Goal: Find specific page/section: Find specific page/section

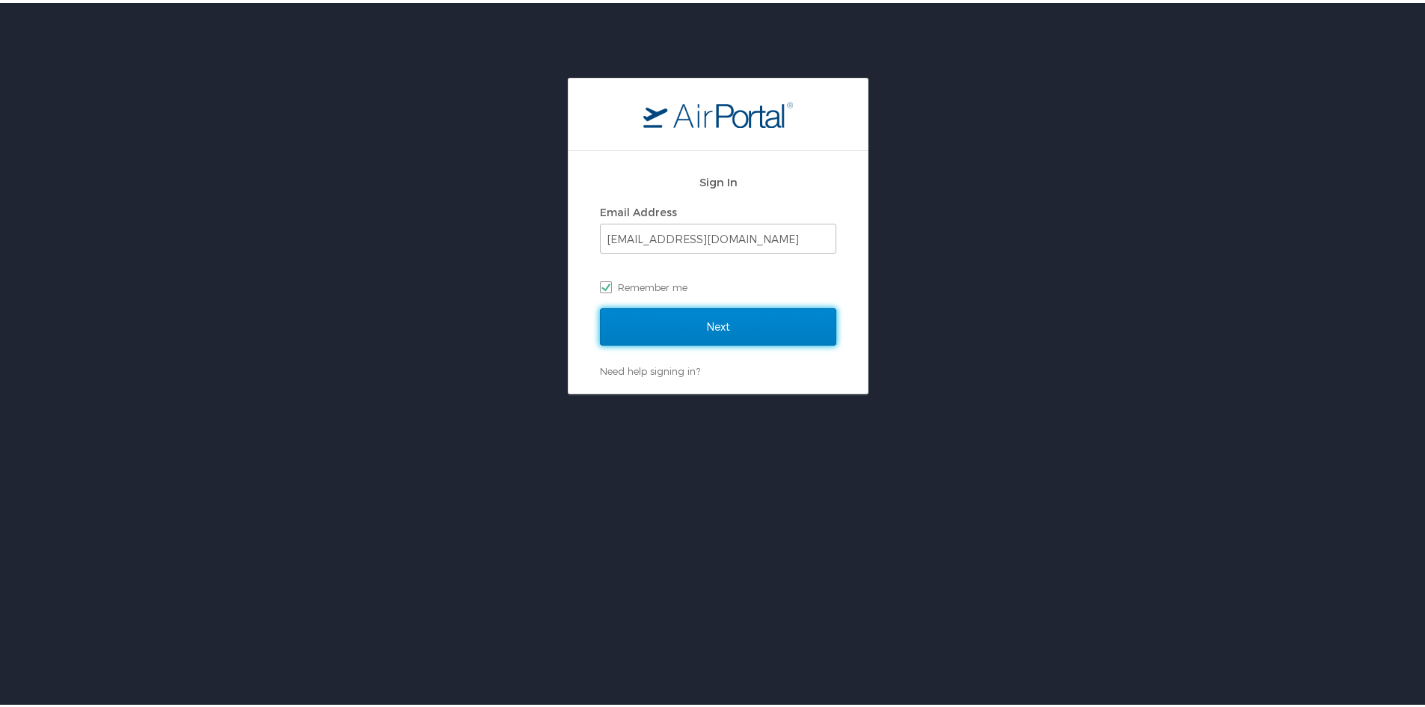
click at [710, 326] on input "Next" at bounding box center [718, 323] width 236 height 37
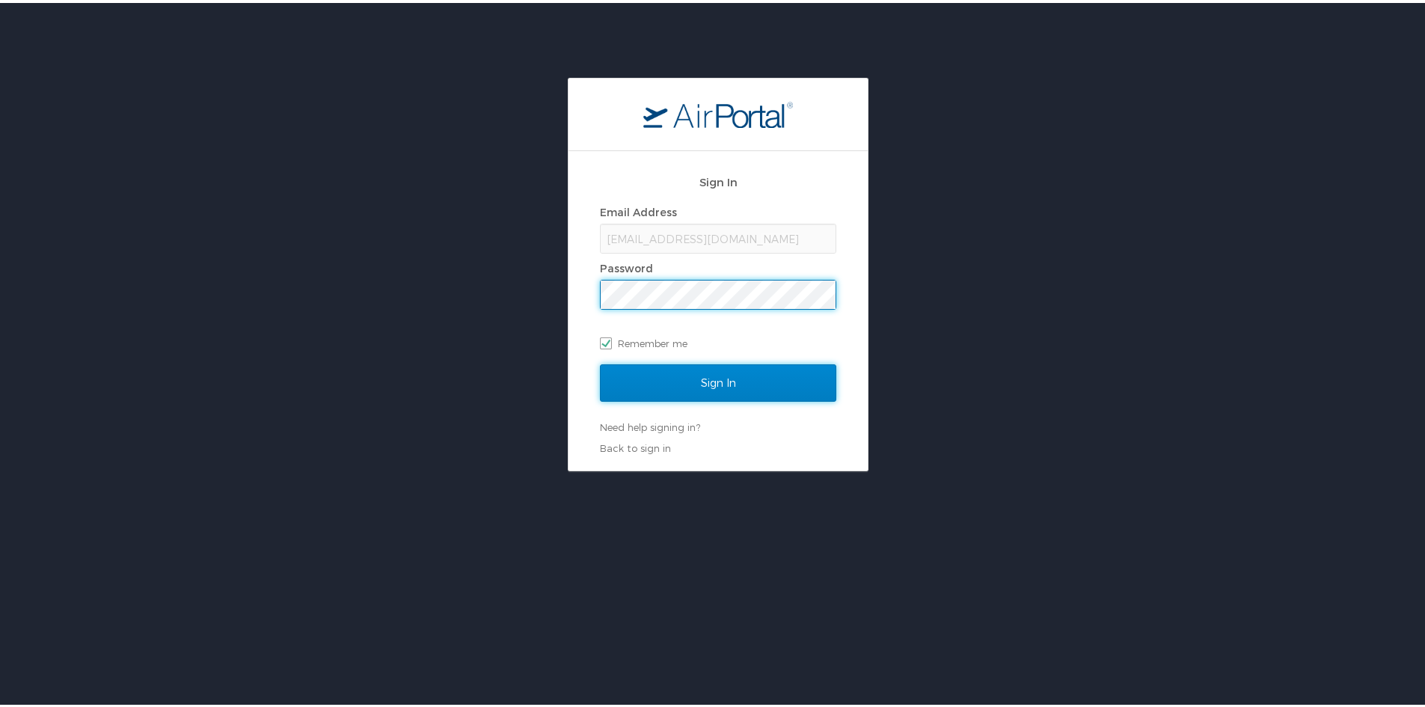
click at [701, 372] on input "Sign In" at bounding box center [718, 379] width 236 height 37
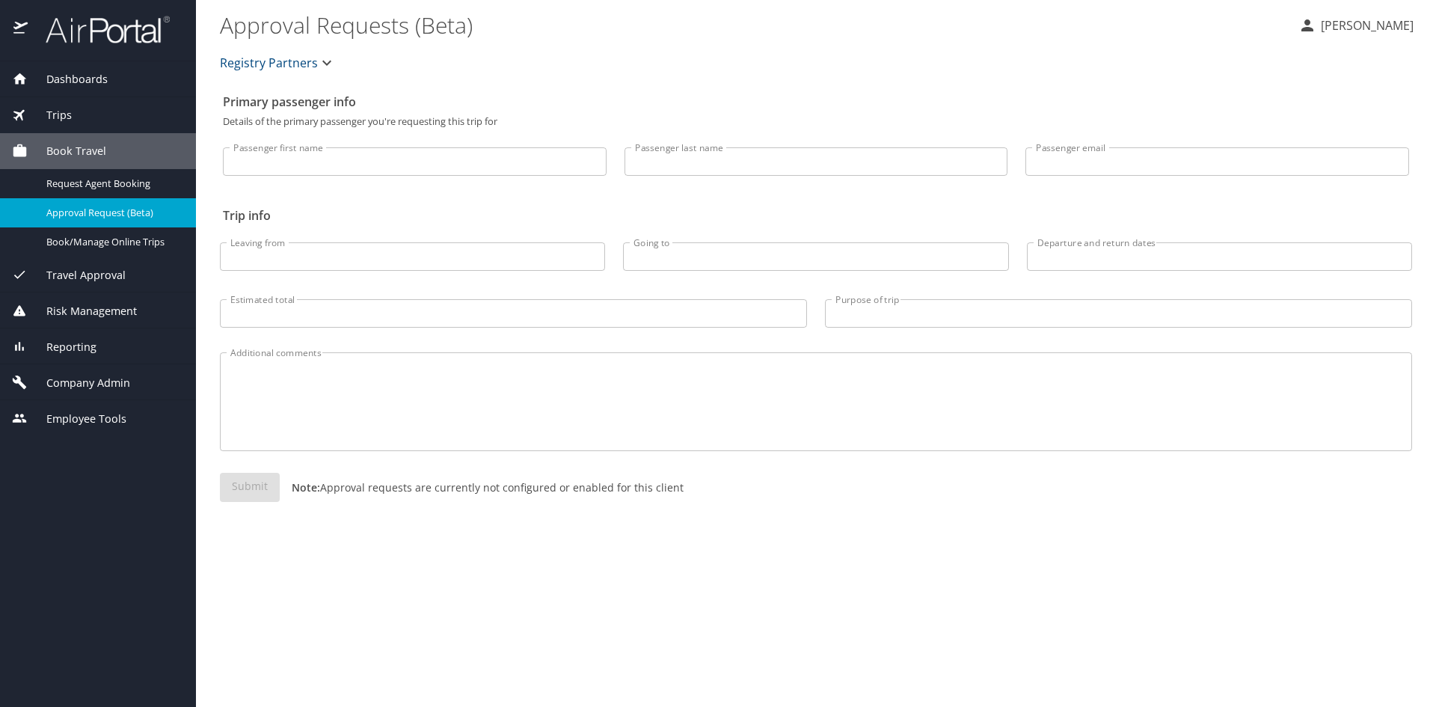
click at [101, 342] on div "Reporting" at bounding box center [98, 347] width 172 height 16
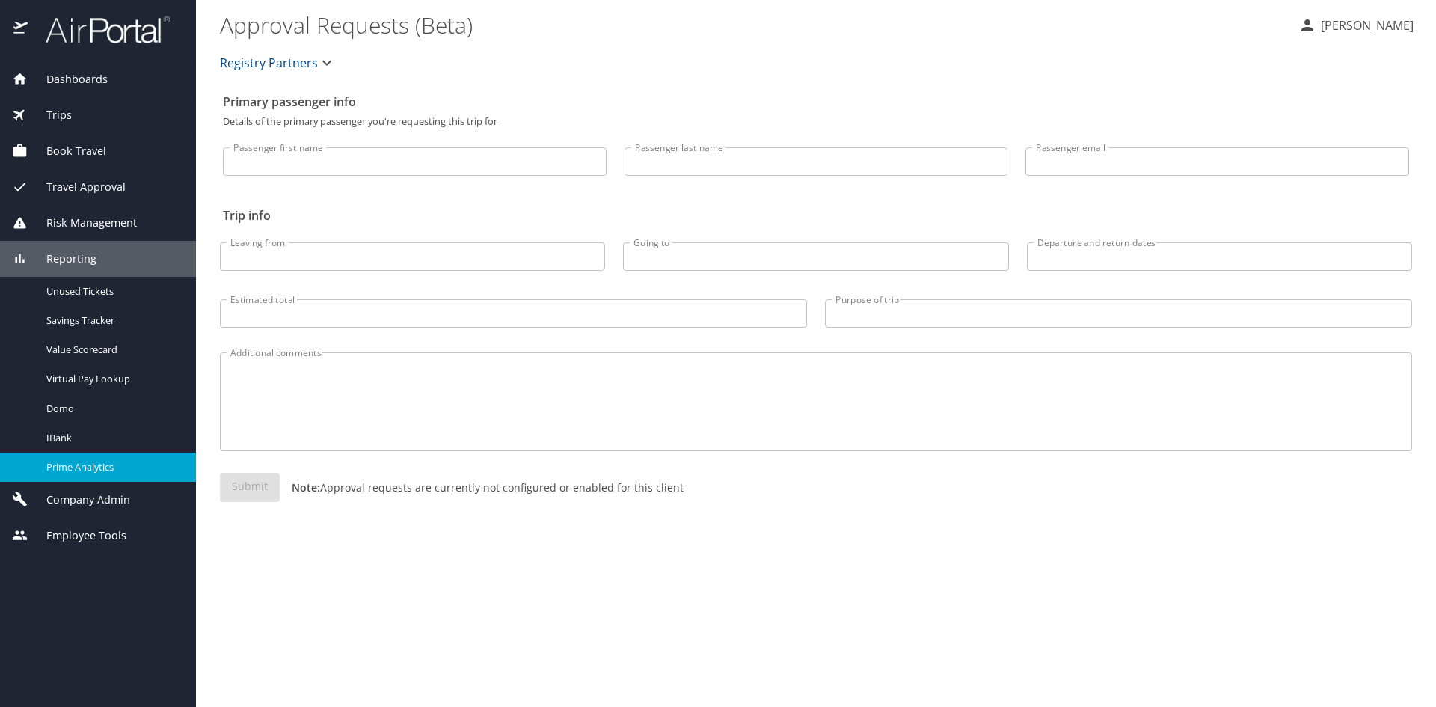
click at [65, 466] on span "Prime Analytics" at bounding box center [112, 467] width 132 height 14
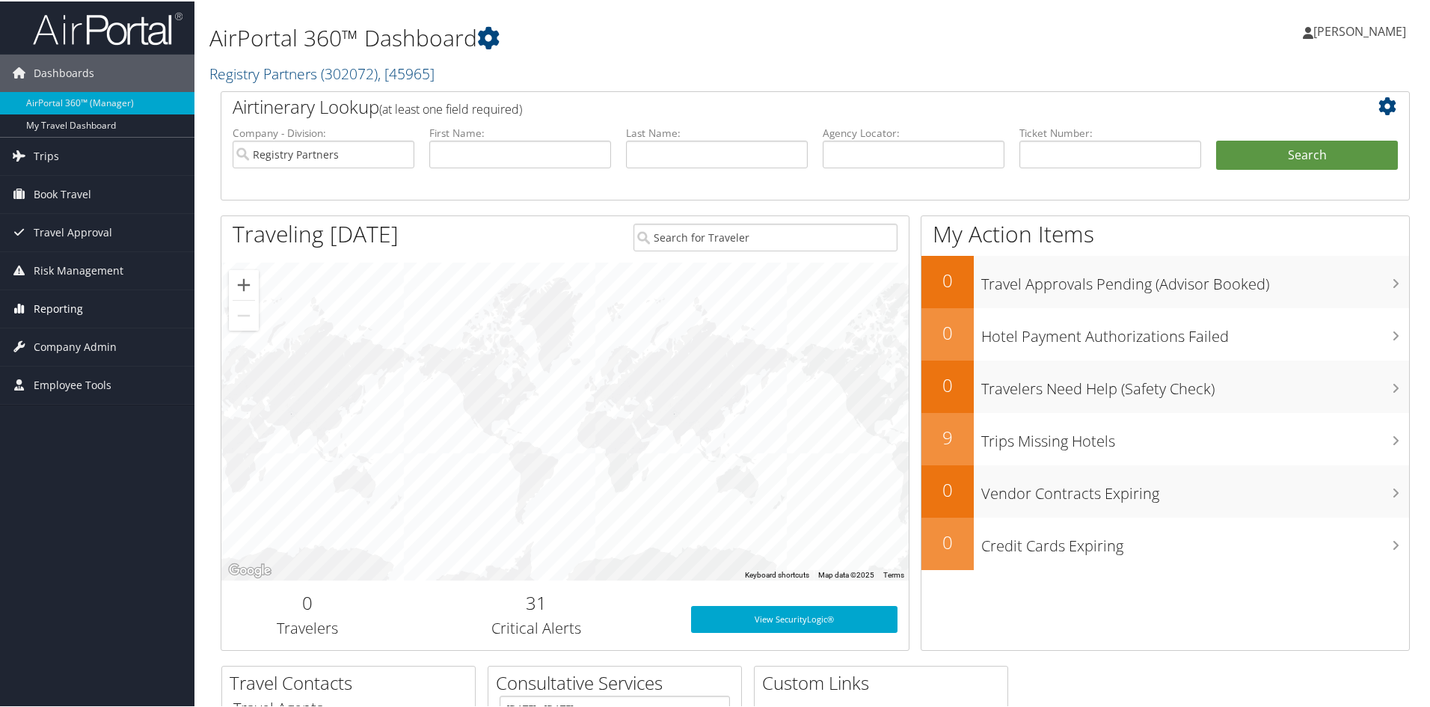
click at [51, 303] on span "Reporting" at bounding box center [58, 307] width 49 height 37
click at [52, 225] on span "Travel Approval" at bounding box center [73, 230] width 79 height 37
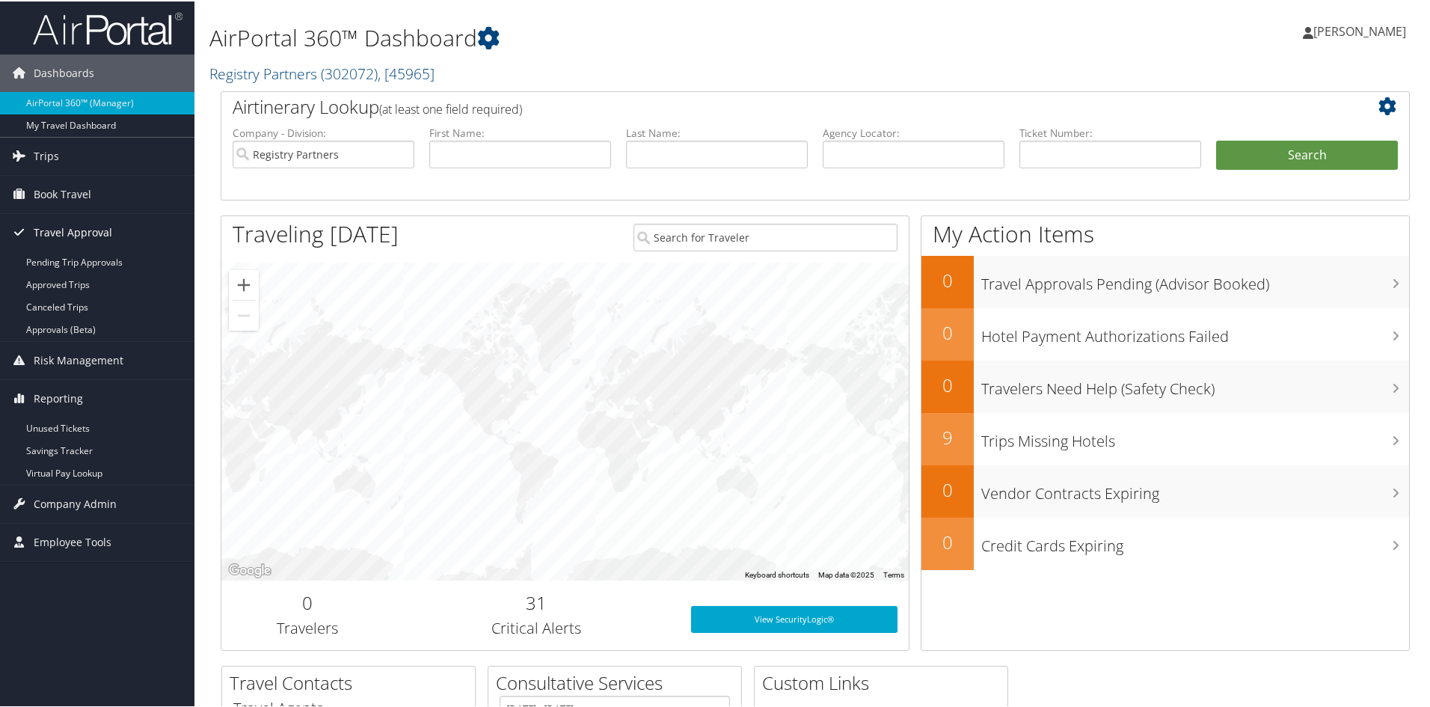
click at [52, 225] on span "Travel Approval" at bounding box center [73, 230] width 79 height 37
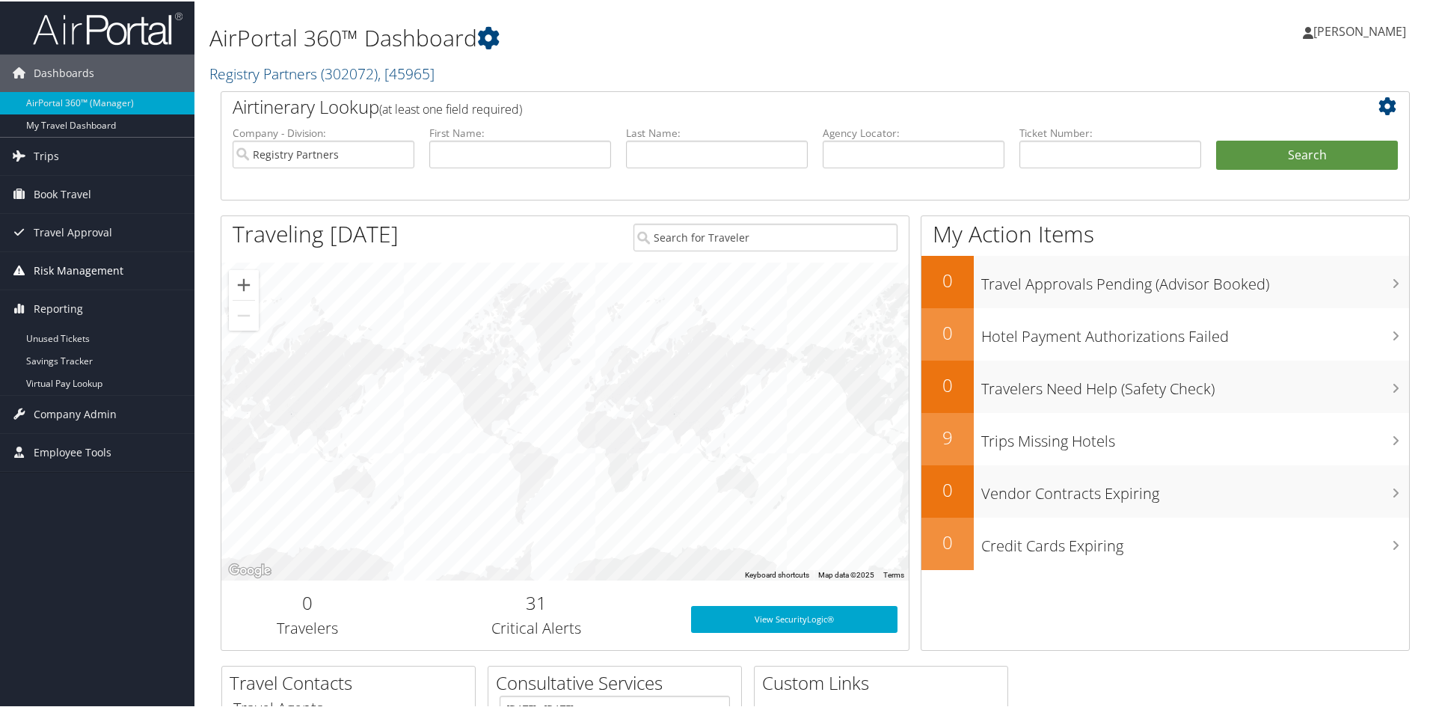
click at [51, 266] on span "Risk Management" at bounding box center [79, 269] width 90 height 37
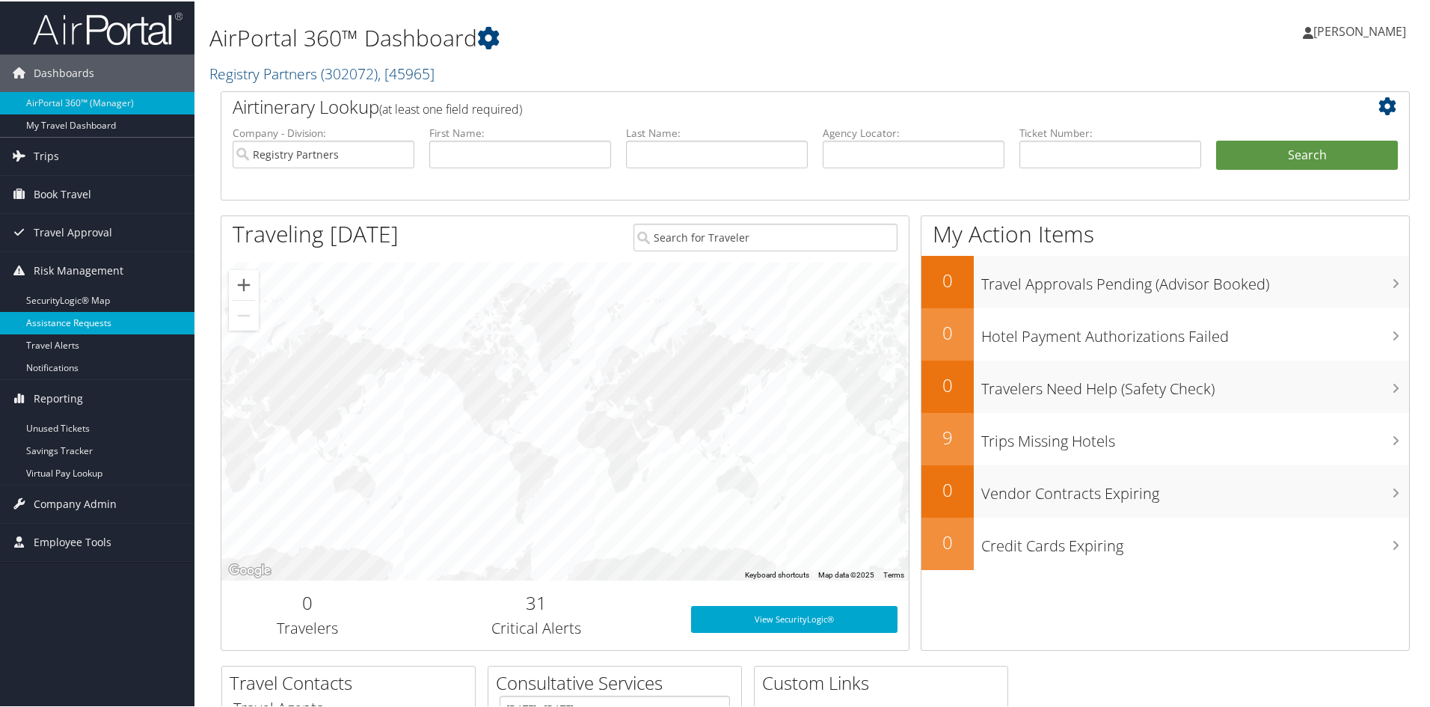
click at [51, 318] on link "Assistance Requests" at bounding box center [97, 321] width 194 height 22
